Goal: Check status

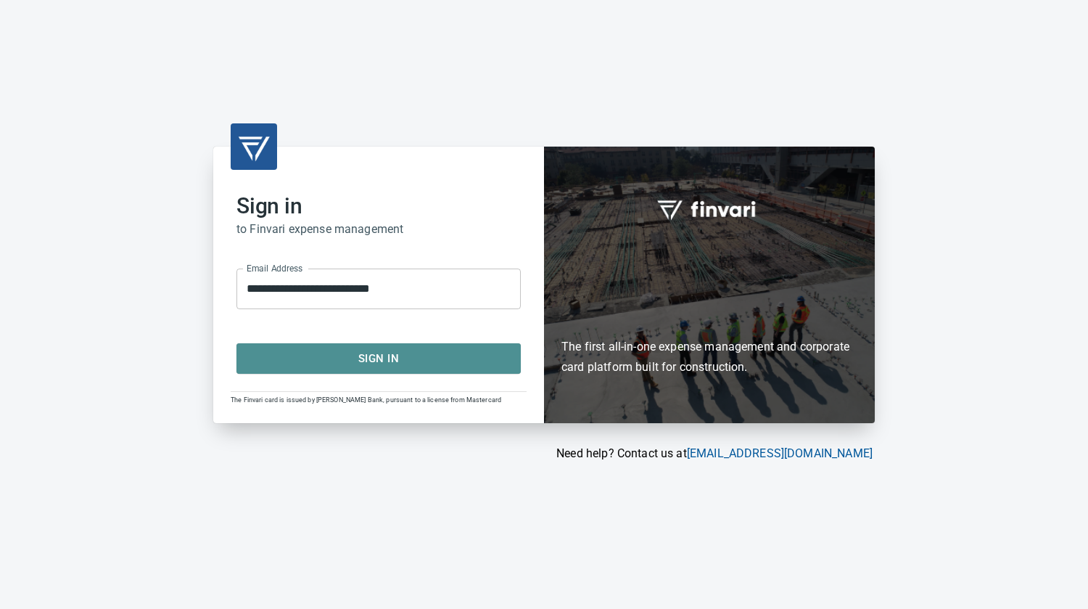
click at [382, 359] on span "Sign In" at bounding box center [378, 358] width 252 height 19
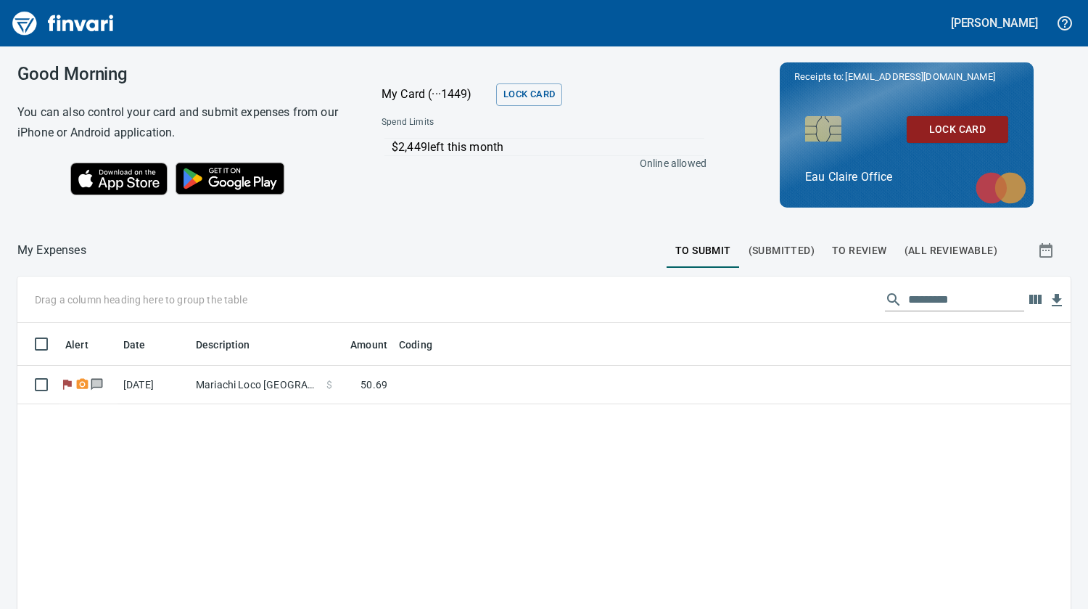
scroll to position [438, 1031]
click at [748, 252] on span "(Submitted)" at bounding box center [781, 251] width 66 height 18
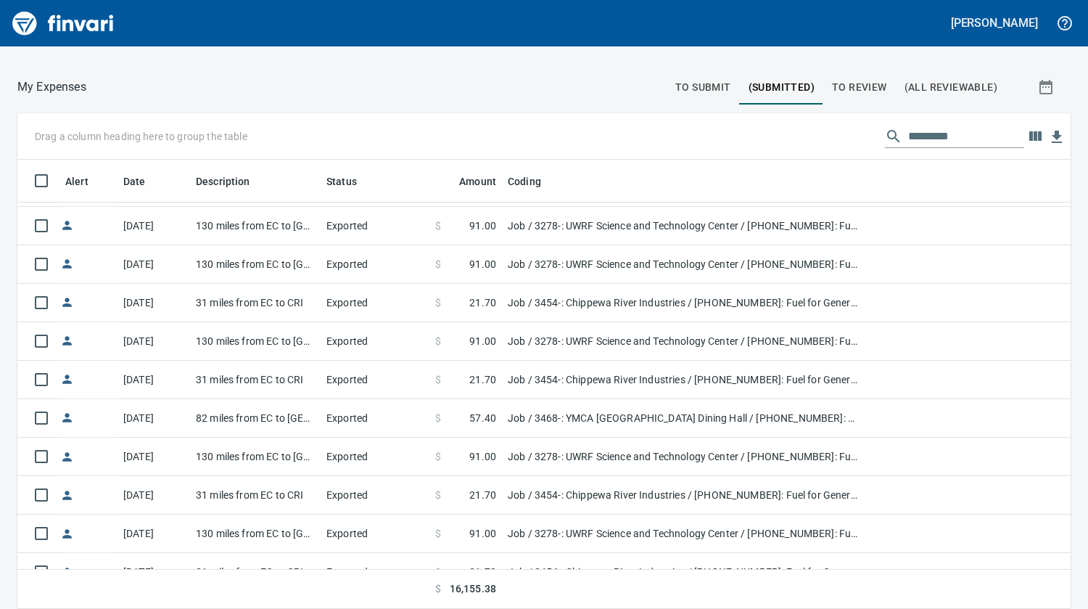
scroll to position [784, 0]
